Goal: Information Seeking & Learning: Learn about a topic

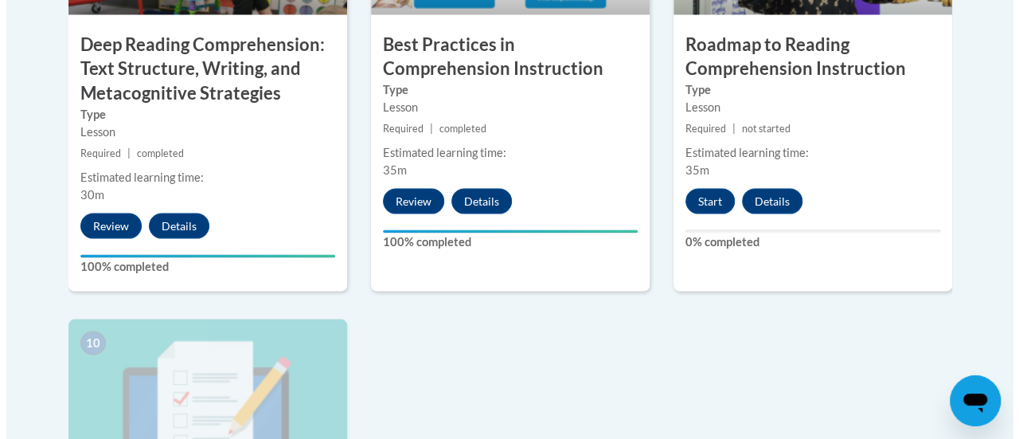
scroll to position [1552, 0]
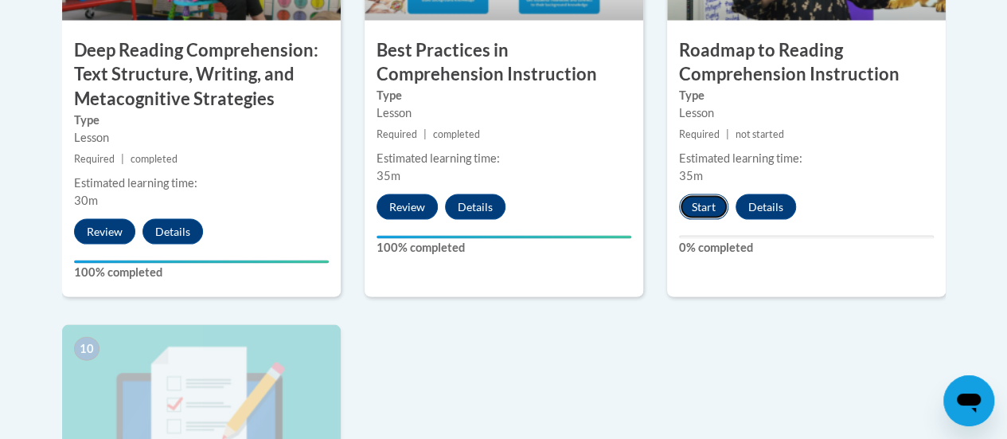
click at [691, 214] on button "Start" at bounding box center [703, 206] width 49 height 25
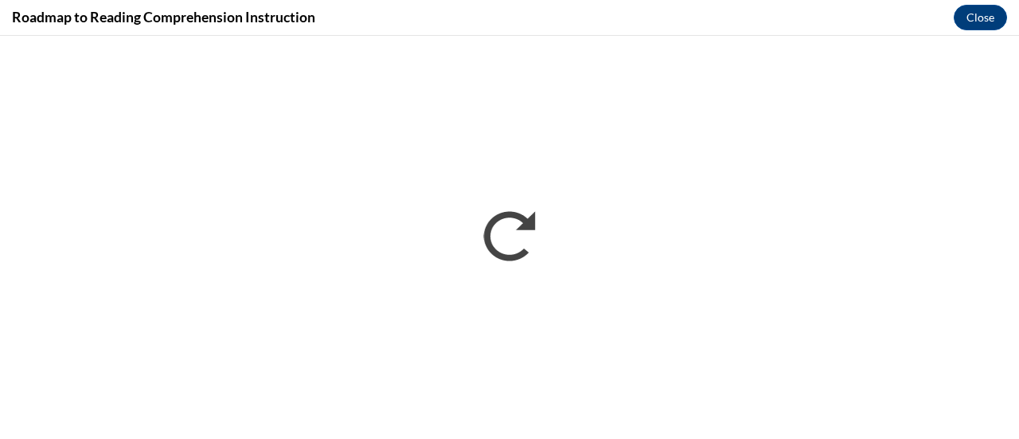
scroll to position [0, 0]
